Goal: Book appointment/travel/reservation

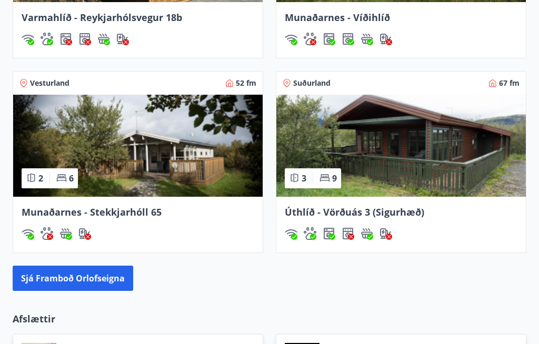
scroll to position [909, 0]
click at [99, 279] on button "Sjá framboð orlofseigna" at bounding box center [73, 278] width 120 height 25
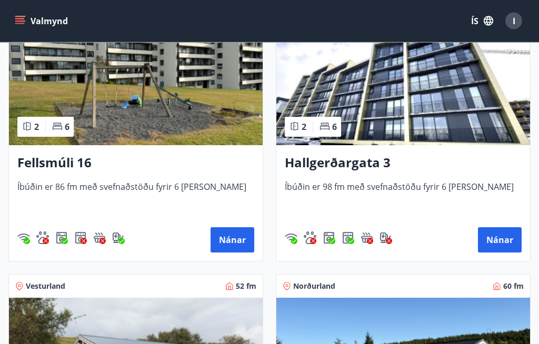
scroll to position [1385, 0]
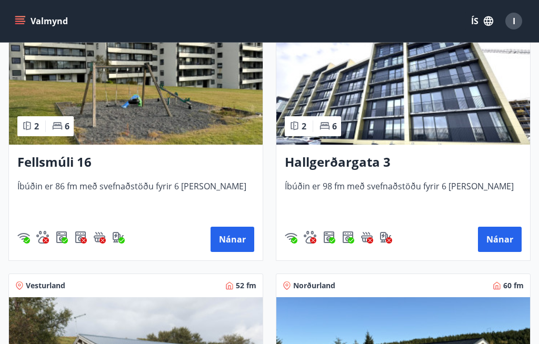
click at [359, 159] on h3 "Hallgerðargata 3" at bounding box center [403, 162] width 237 height 19
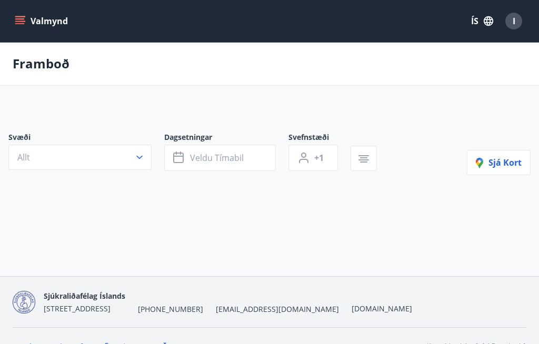
scroll to position [37, 0]
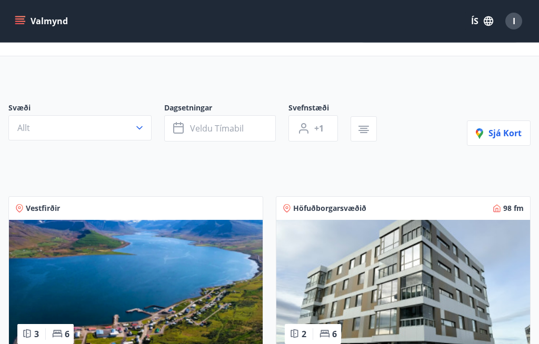
click at [143, 129] on icon "button" at bounding box center [139, 128] width 11 height 11
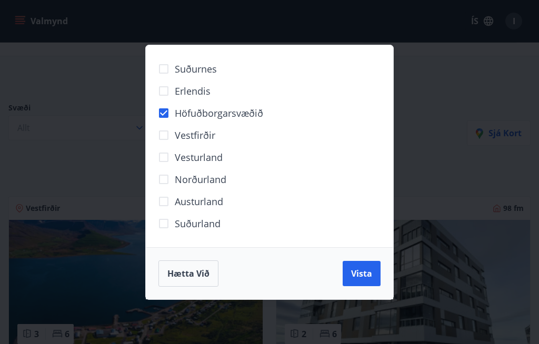
click at [371, 276] on span "Vista" at bounding box center [361, 274] width 21 height 12
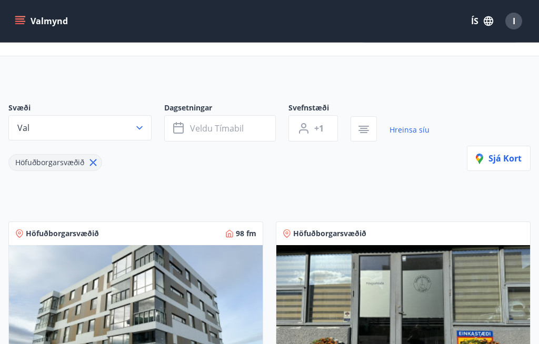
click at [220, 132] on span "Veldu tímabil" at bounding box center [217, 129] width 54 height 12
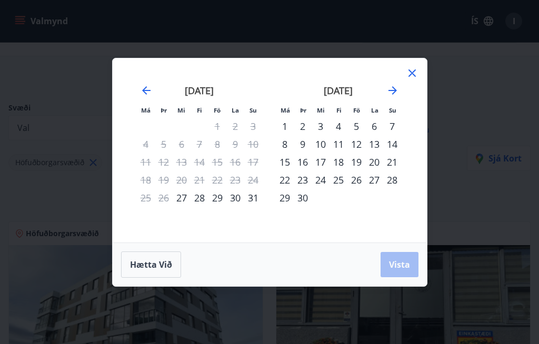
click at [390, 91] on icon "Move forward to switch to the next month." at bounding box center [392, 90] width 13 height 13
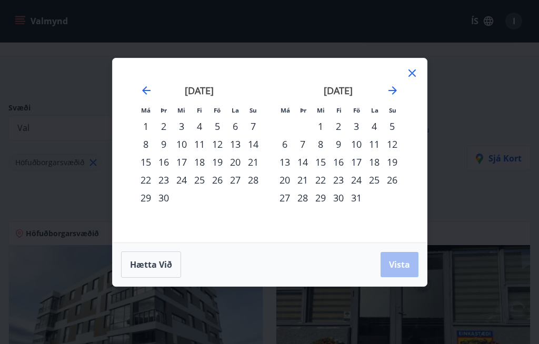
click at [398, 93] on icon "Move forward to switch to the next month." at bounding box center [392, 90] width 13 height 13
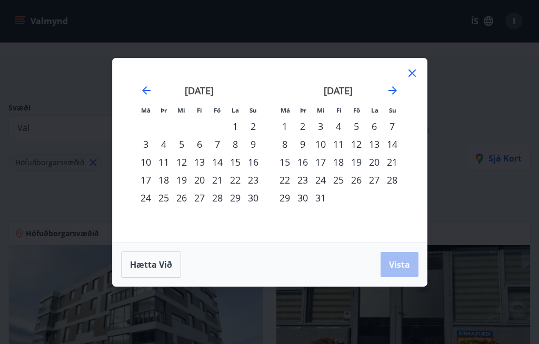
click at [369, 149] on div "13" at bounding box center [374, 144] width 18 height 18
click at [407, 264] on span "Vista" at bounding box center [399, 265] width 21 height 12
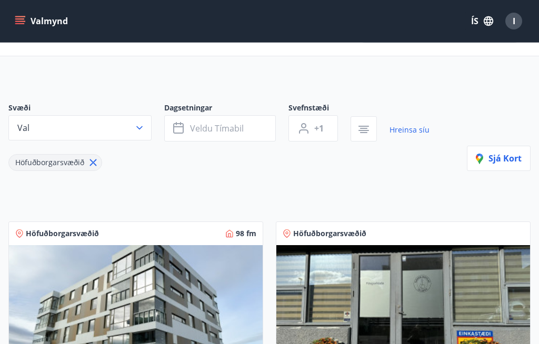
click at [236, 133] on span "Veldu tímabil" at bounding box center [217, 129] width 54 height 12
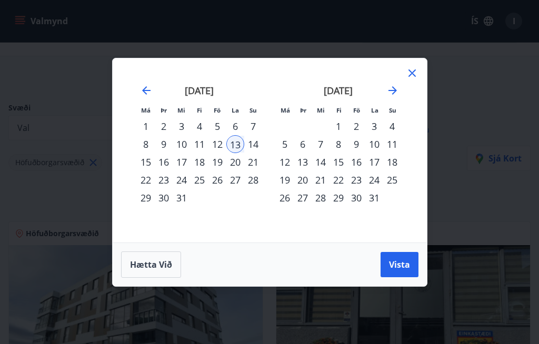
click at [219, 146] on div "12" at bounding box center [217, 144] width 18 height 18
click at [400, 261] on span "Vista" at bounding box center [399, 265] width 21 height 12
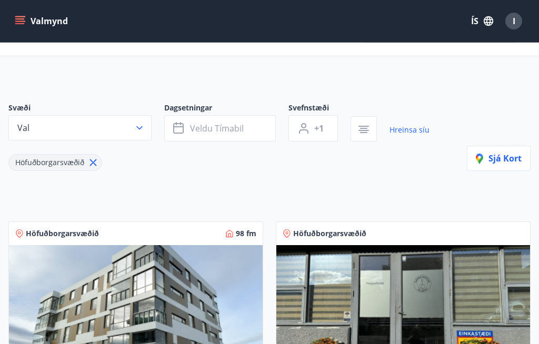
click at [214, 129] on span "Veldu tímabil" at bounding box center [217, 129] width 54 height 12
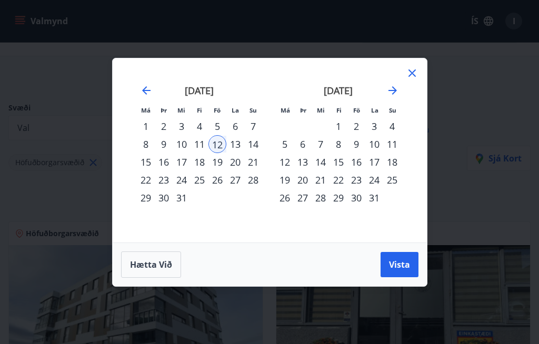
click at [152, 162] on div "15" at bounding box center [146, 162] width 18 height 18
click at [397, 268] on span "Vista" at bounding box center [399, 265] width 21 height 12
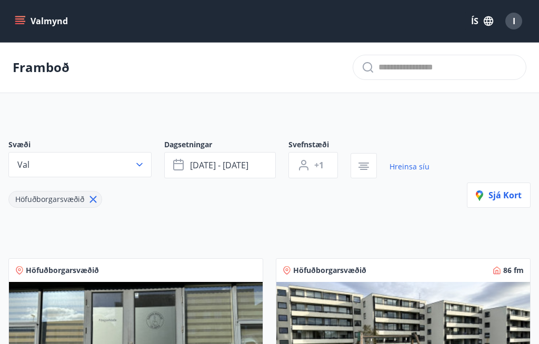
click at [138, 163] on icon "button" at bounding box center [139, 164] width 11 height 11
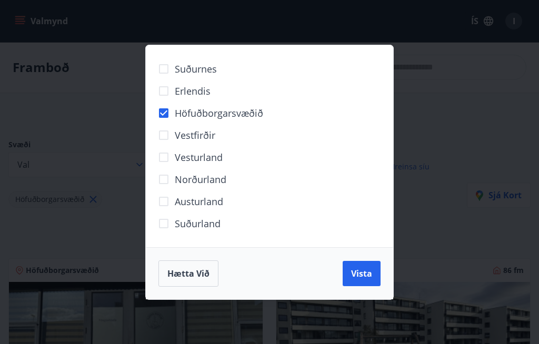
click at [438, 114] on div "Suðurnes Erlendis Höfuðborgarsvæðið [GEOGRAPHIC_DATA] [GEOGRAPHIC_DATA] [GEOGRA…" at bounding box center [269, 172] width 539 height 344
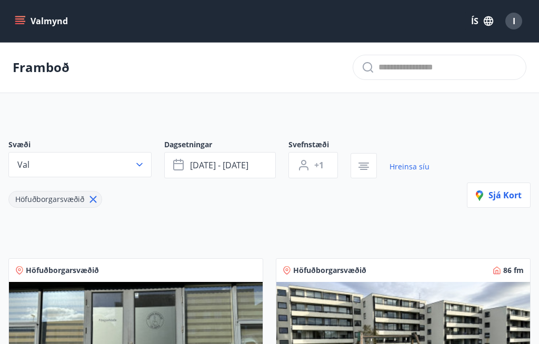
click at [403, 73] on input "text" at bounding box center [447, 67] width 139 height 17
type input "**********"
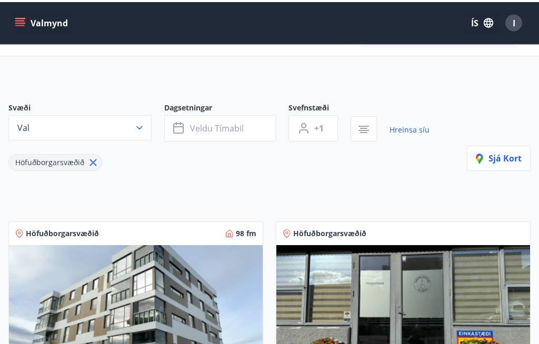
scroll to position [41, 0]
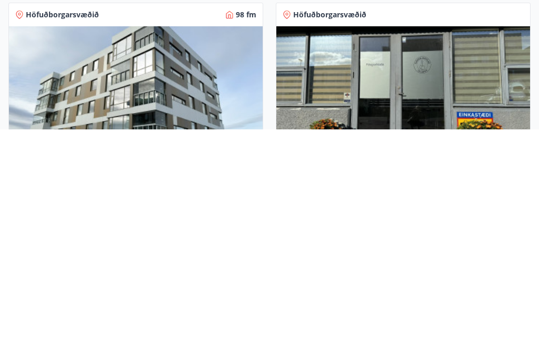
click at [458, 241] on img at bounding box center [403, 307] width 254 height 133
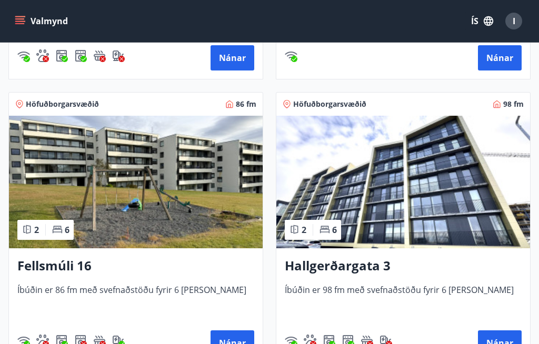
scroll to position [456, 0]
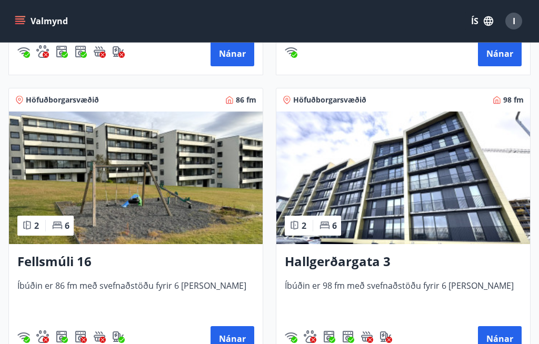
click at [400, 189] on img at bounding box center [403, 178] width 254 height 133
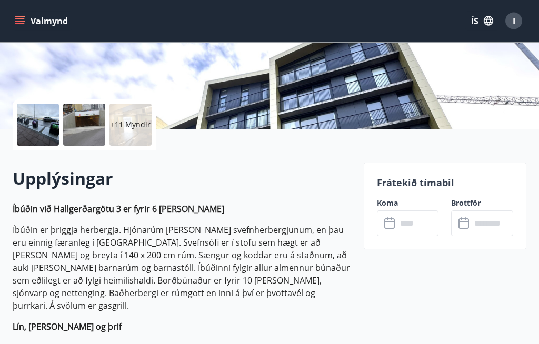
scroll to position [201, 0]
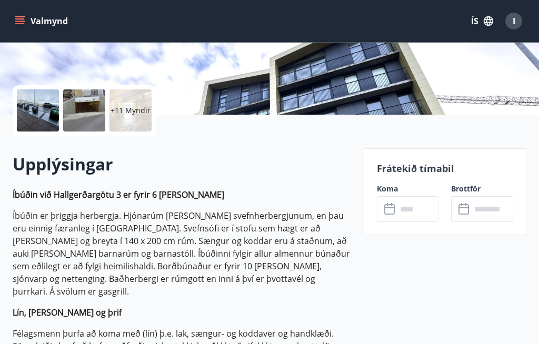
click at [418, 210] on input "text" at bounding box center [418, 209] width 42 height 26
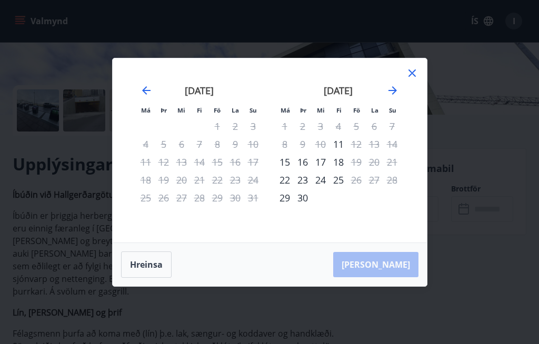
click at [392, 97] on icon "Move forward to switch to the next month." at bounding box center [392, 90] width 13 height 13
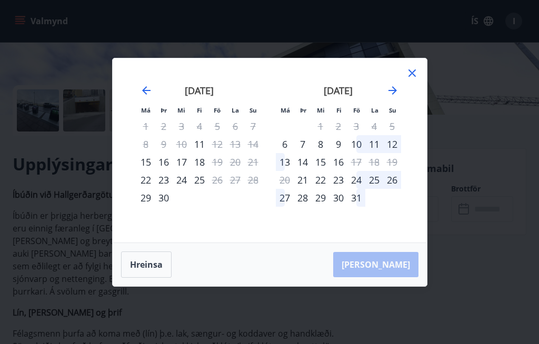
click at [393, 97] on icon "Move forward to switch to the next month." at bounding box center [392, 90] width 13 height 13
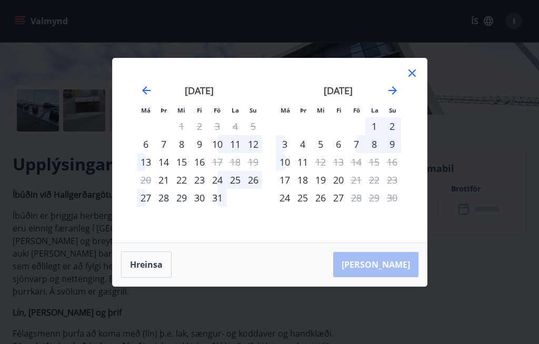
click at [390, 97] on icon "Move forward to switch to the next month." at bounding box center [392, 90] width 13 height 13
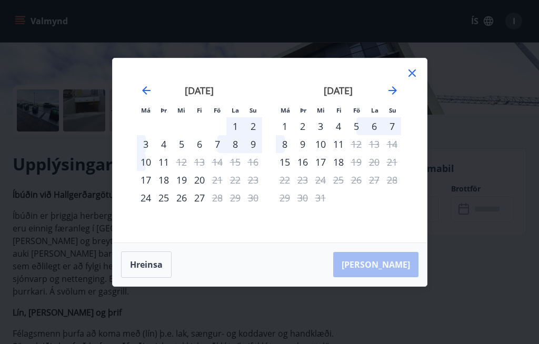
click at [415, 79] on icon at bounding box center [412, 73] width 13 height 13
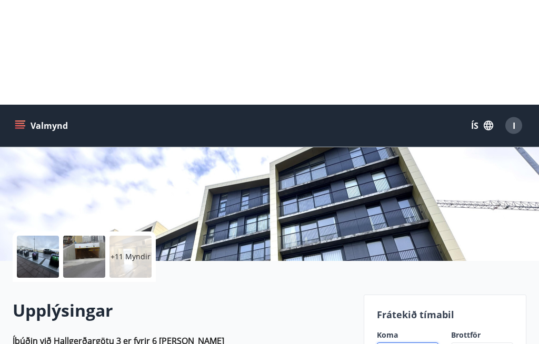
scroll to position [0, 0]
